Goal: Transaction & Acquisition: Purchase product/service

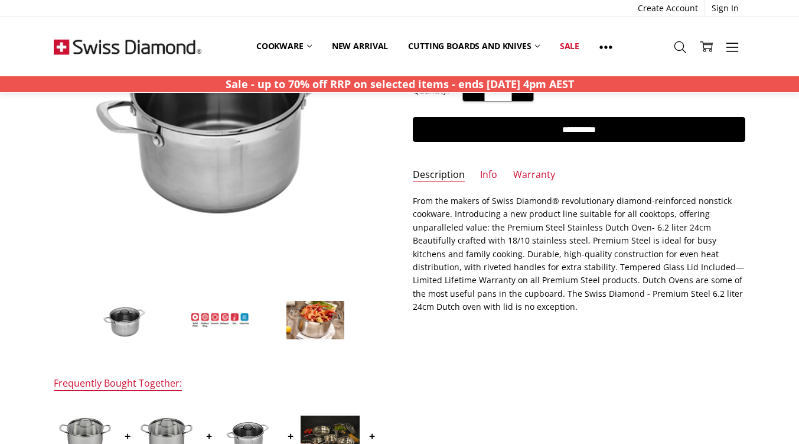
scroll to position [181, 0]
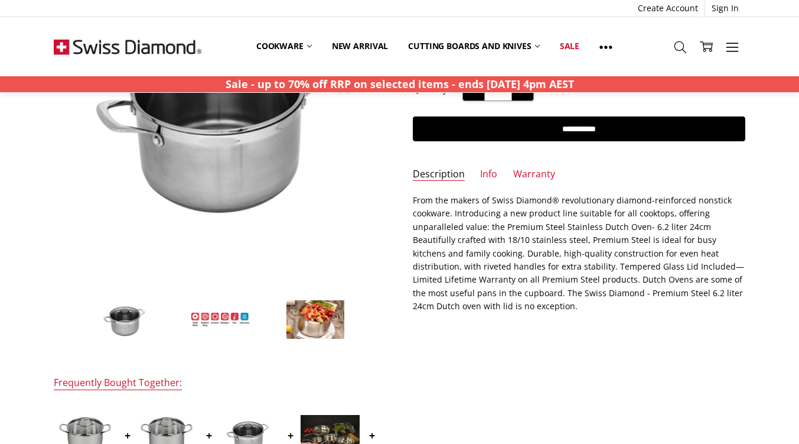
click at [313, 333] on img at bounding box center [315, 320] width 59 height 40
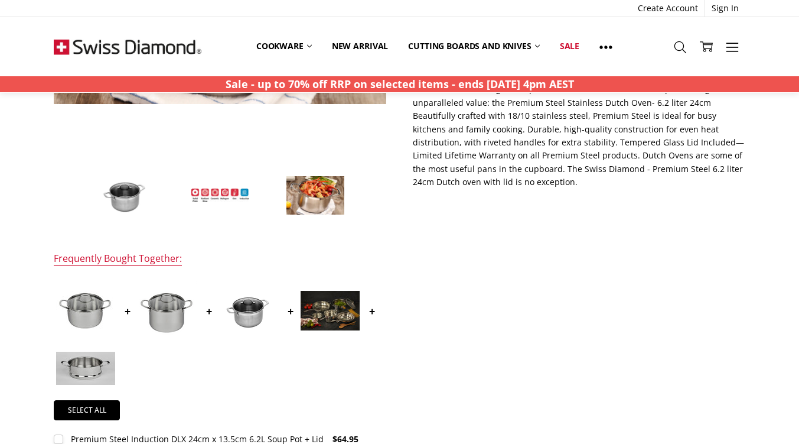
scroll to position [307, 0]
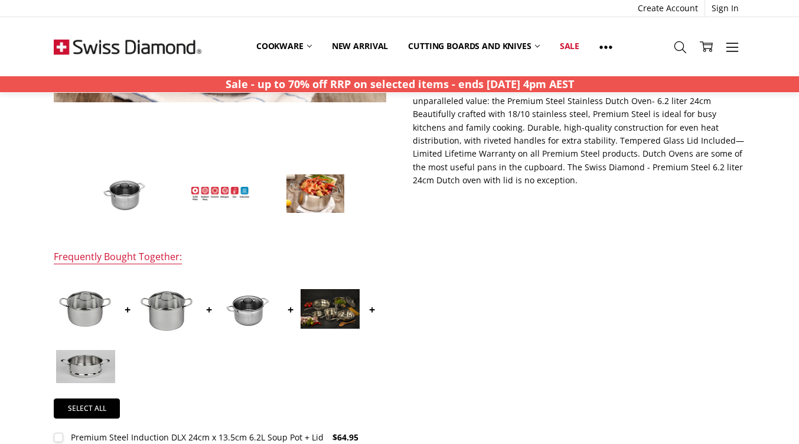
click at [95, 309] on img at bounding box center [85, 308] width 59 height 59
click at [174, 321] on img at bounding box center [167, 308] width 59 height 59
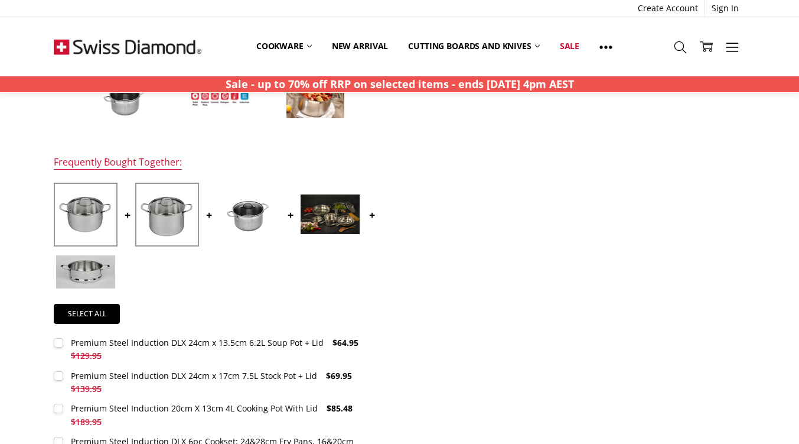
scroll to position [405, 0]
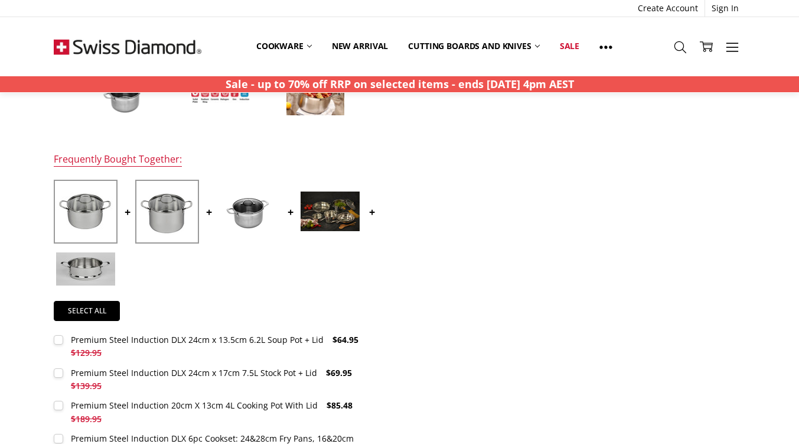
click at [248, 219] on img at bounding box center [248, 211] width 59 height 40
click at [313, 218] on img at bounding box center [330, 211] width 59 height 40
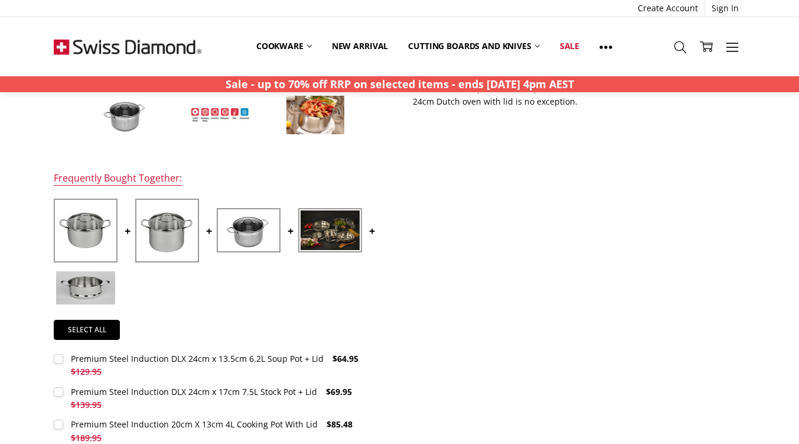
scroll to position [386, 0]
click at [88, 229] on img at bounding box center [85, 229] width 59 height 59
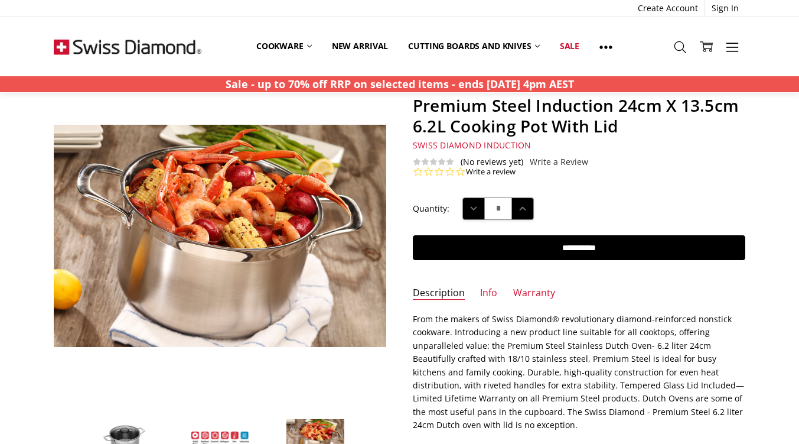
scroll to position [62, 0]
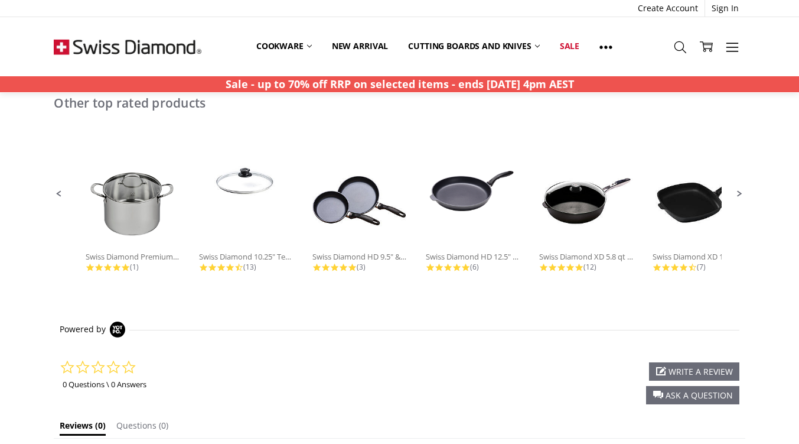
scroll to position [845, 0]
